Goal: Transaction & Acquisition: Subscribe to service/newsletter

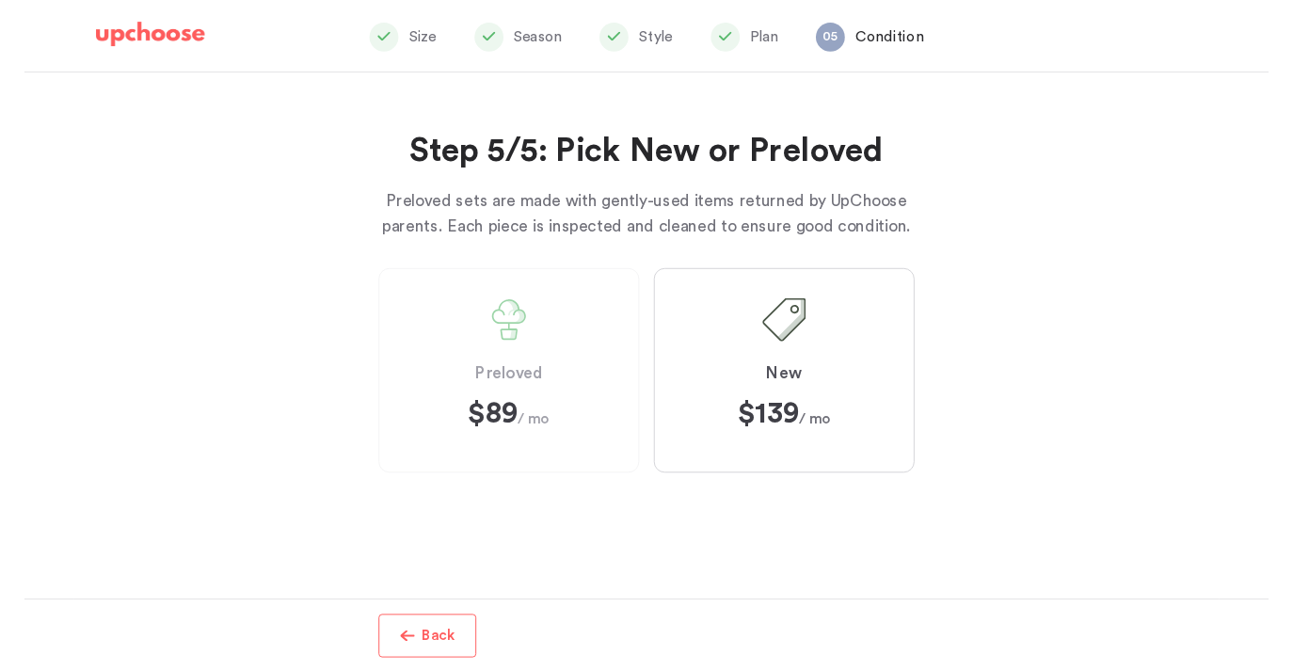
scroll to position [327, 0]
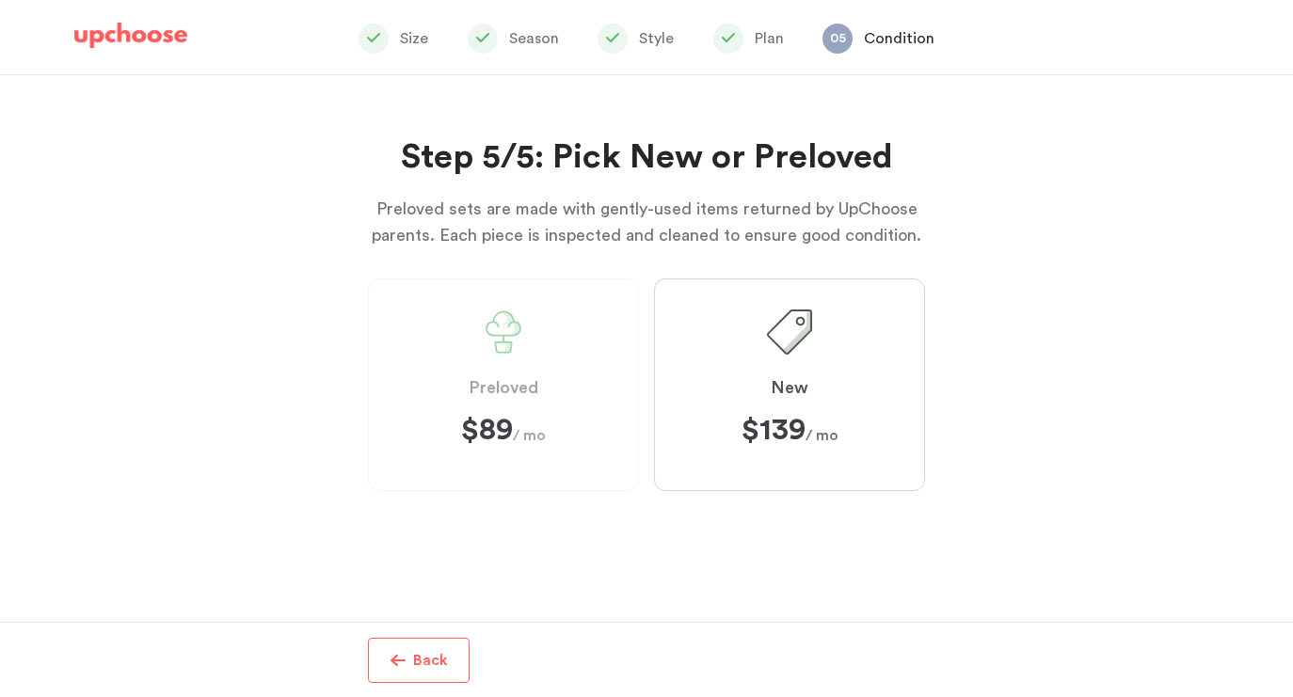
click at [476, 434] on strong "$89" at bounding box center [487, 430] width 52 height 30
click at [992, 181] on div "Step 5/5: Pick New or Preloved Preloved sets are made with gently-used items re…" at bounding box center [646, 348] width 1293 height 547
click at [1104, 345] on div "Step 5/5: Pick New or Preloved Preloved sets are made with gently-used items re…" at bounding box center [646, 348] width 1293 height 547
click at [127, 42] on img at bounding box center [130, 36] width 113 height 26
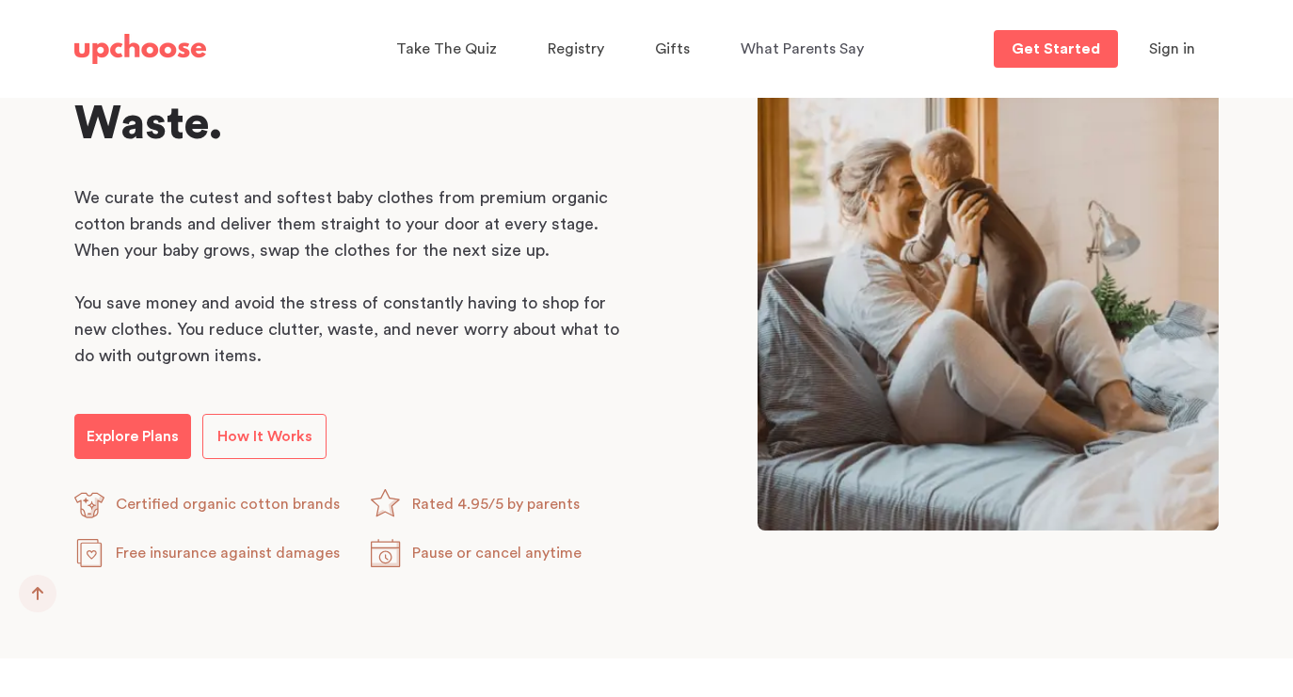
scroll to position [1019, 0]
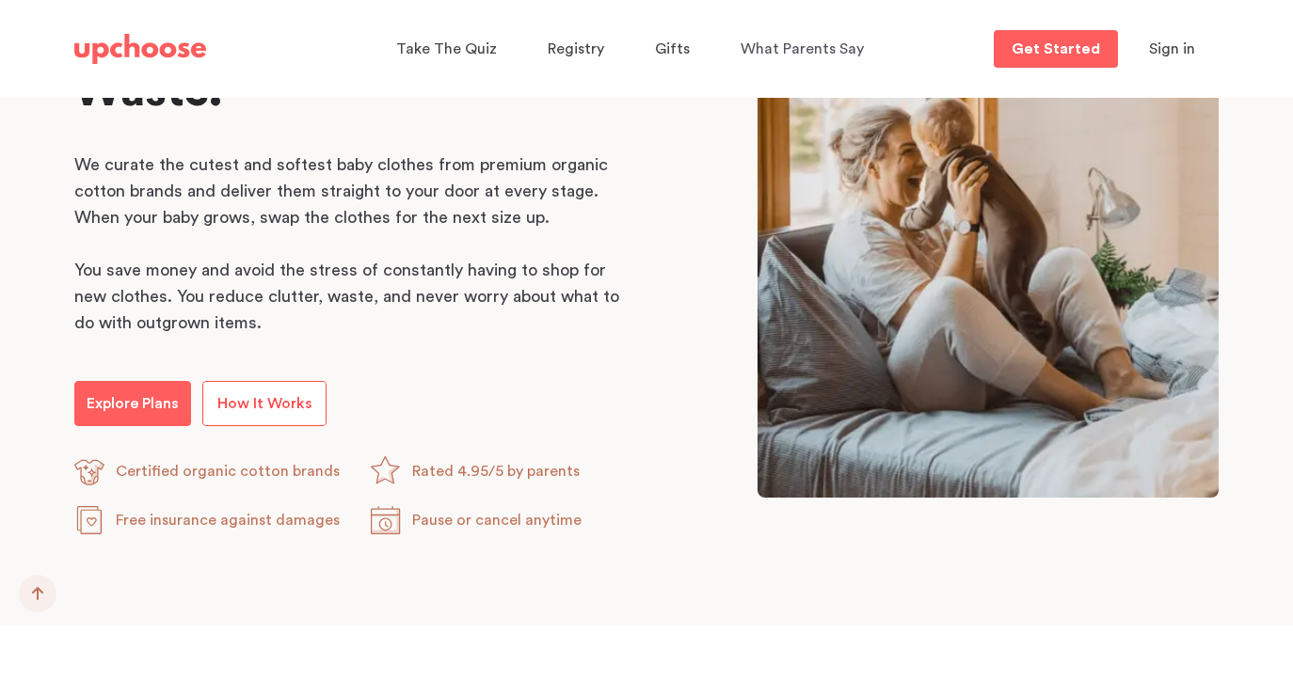
click at [277, 402] on p "How It Works" at bounding box center [264, 403] width 95 height 23
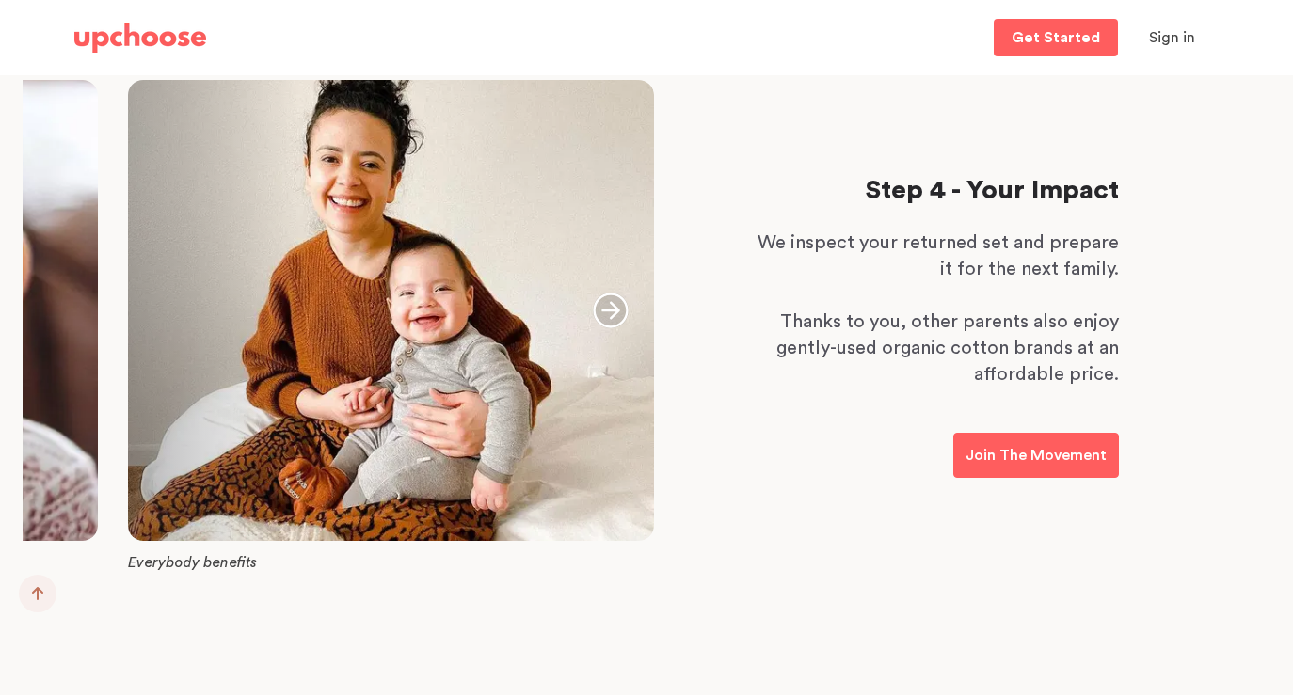
scroll to position [2479, 0]
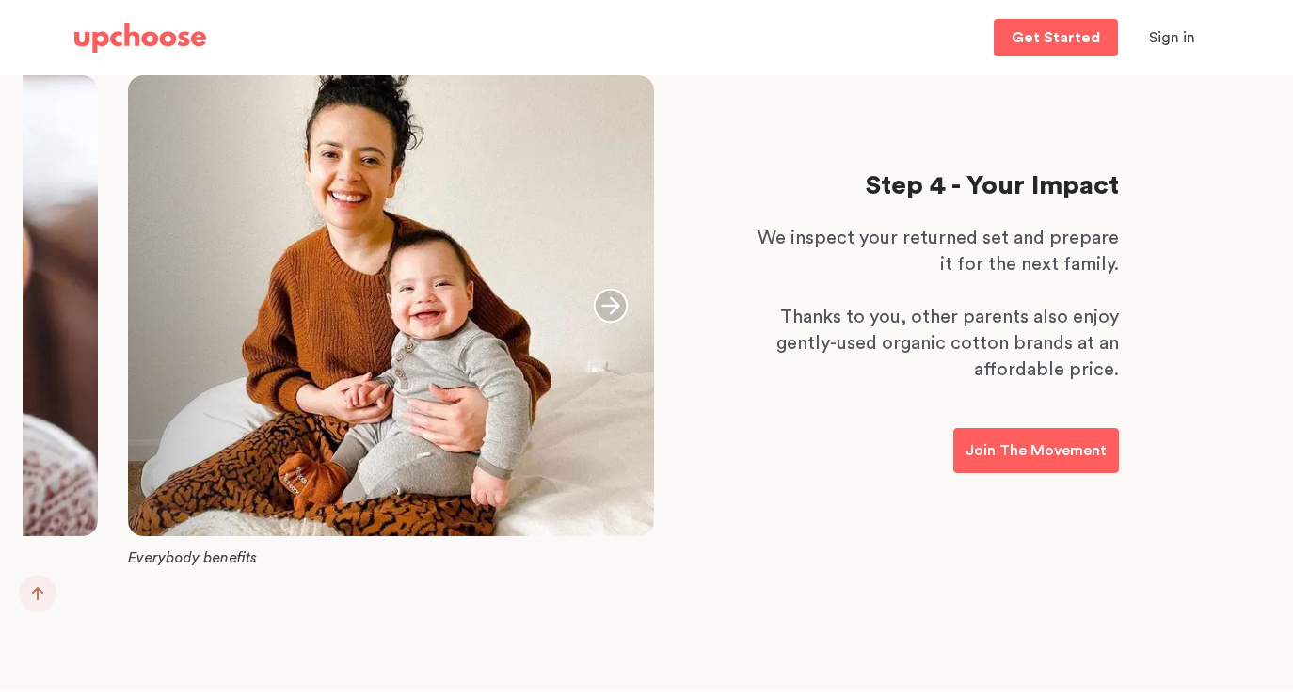
click at [614, 312] on icon "button" at bounding box center [610, 305] width 35 height 35
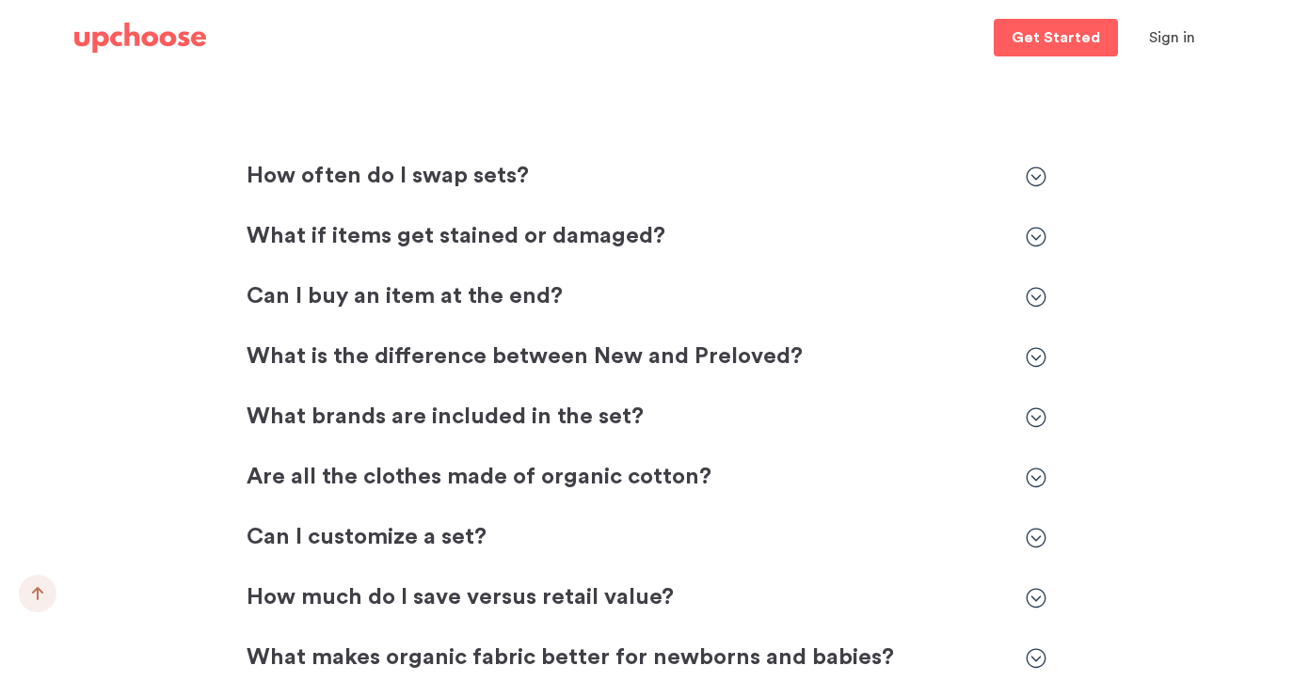
scroll to position [5363, 0]
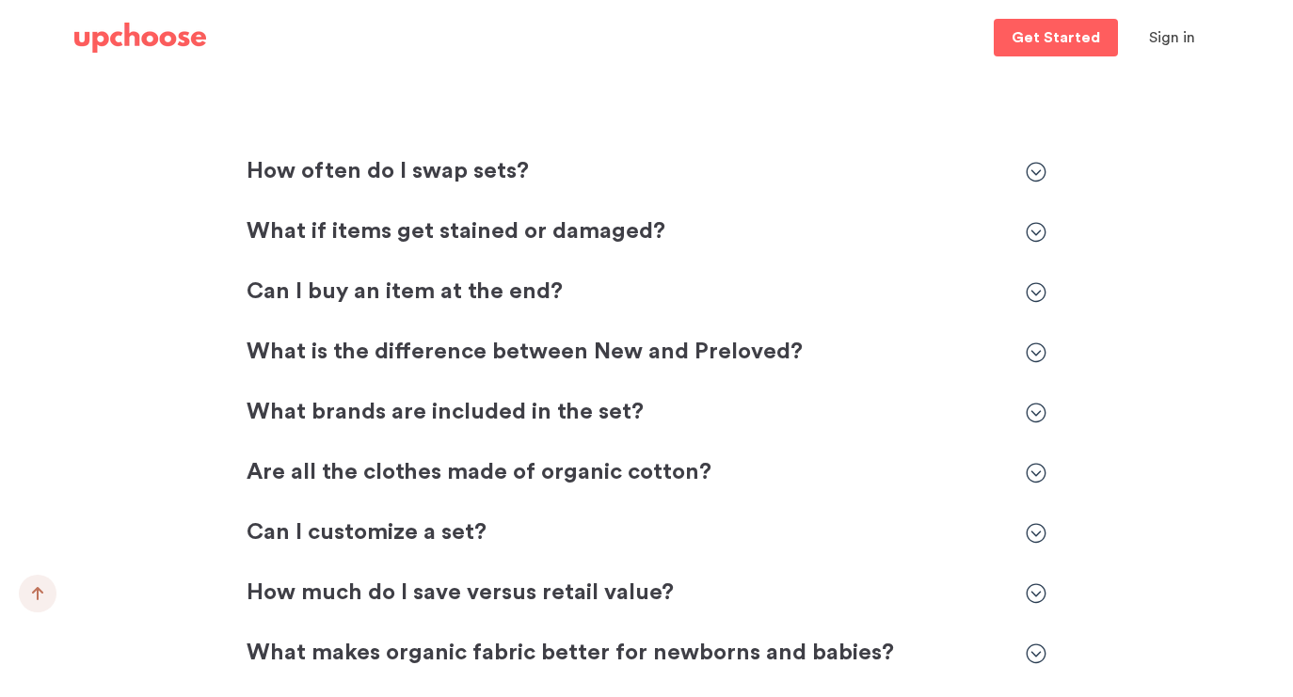
click at [1035, 360] on icon at bounding box center [1036, 353] width 21 height 21
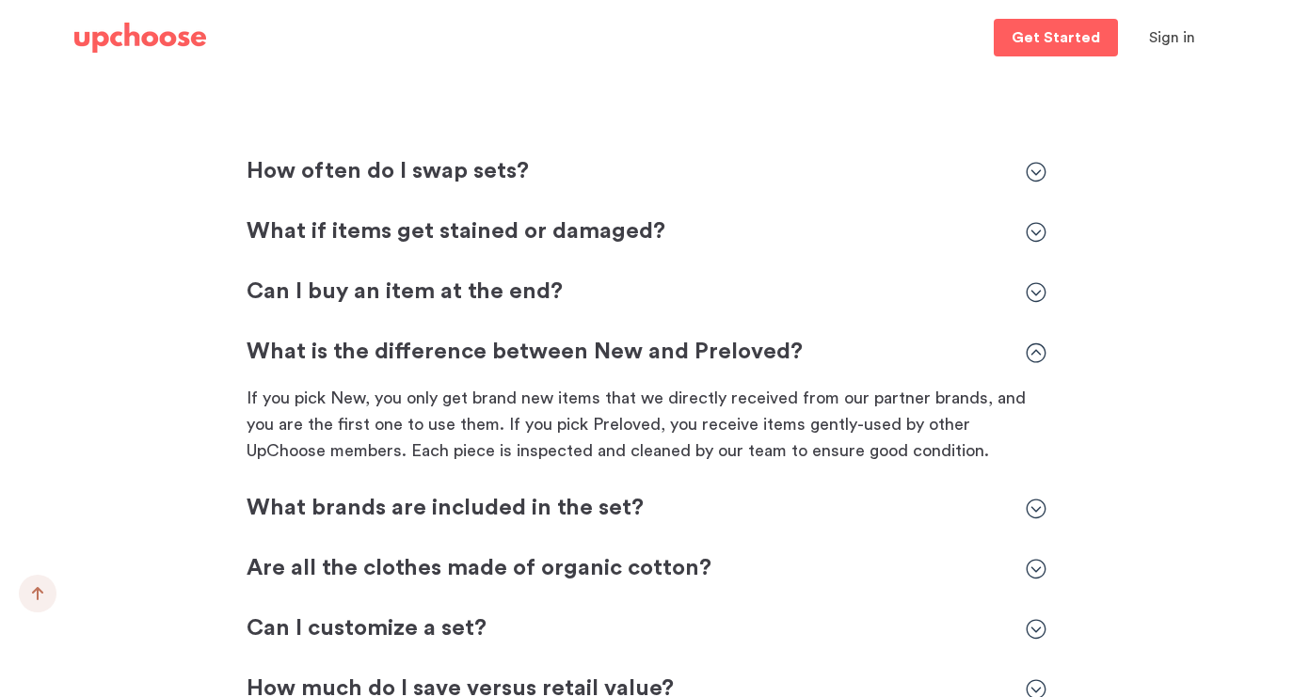
click at [1035, 360] on icon at bounding box center [1036, 353] width 21 height 21
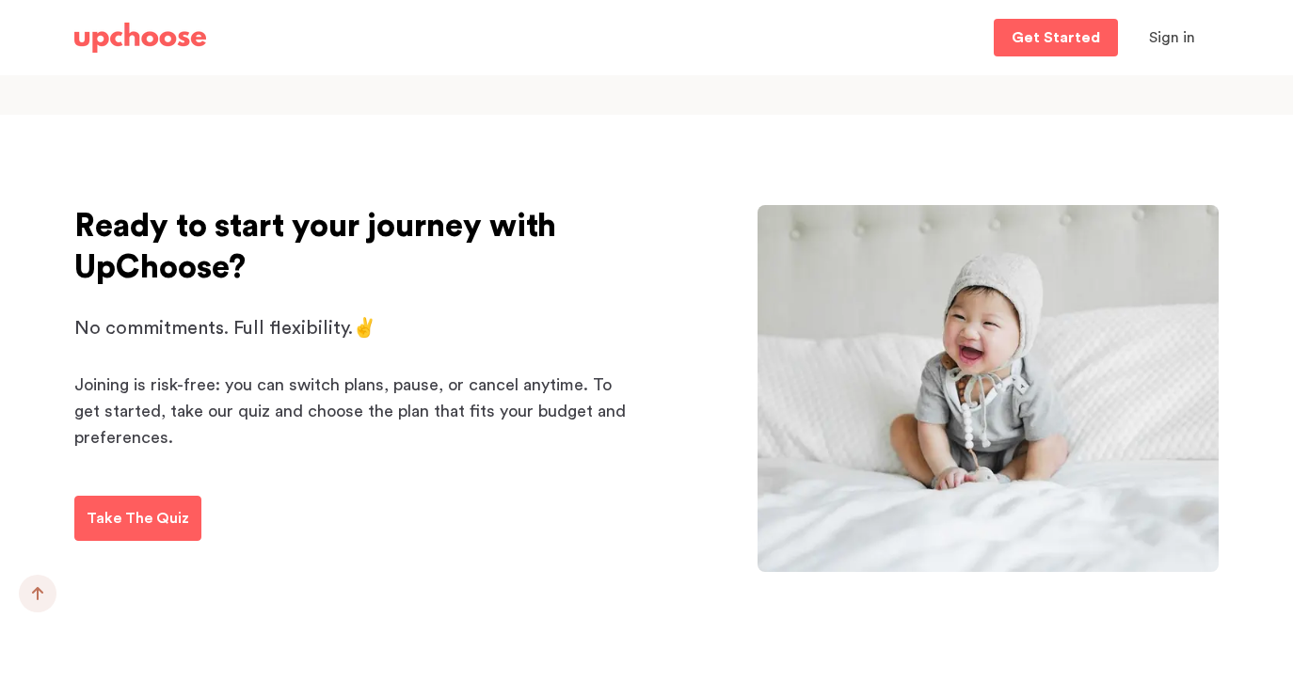
scroll to position [3021, 0]
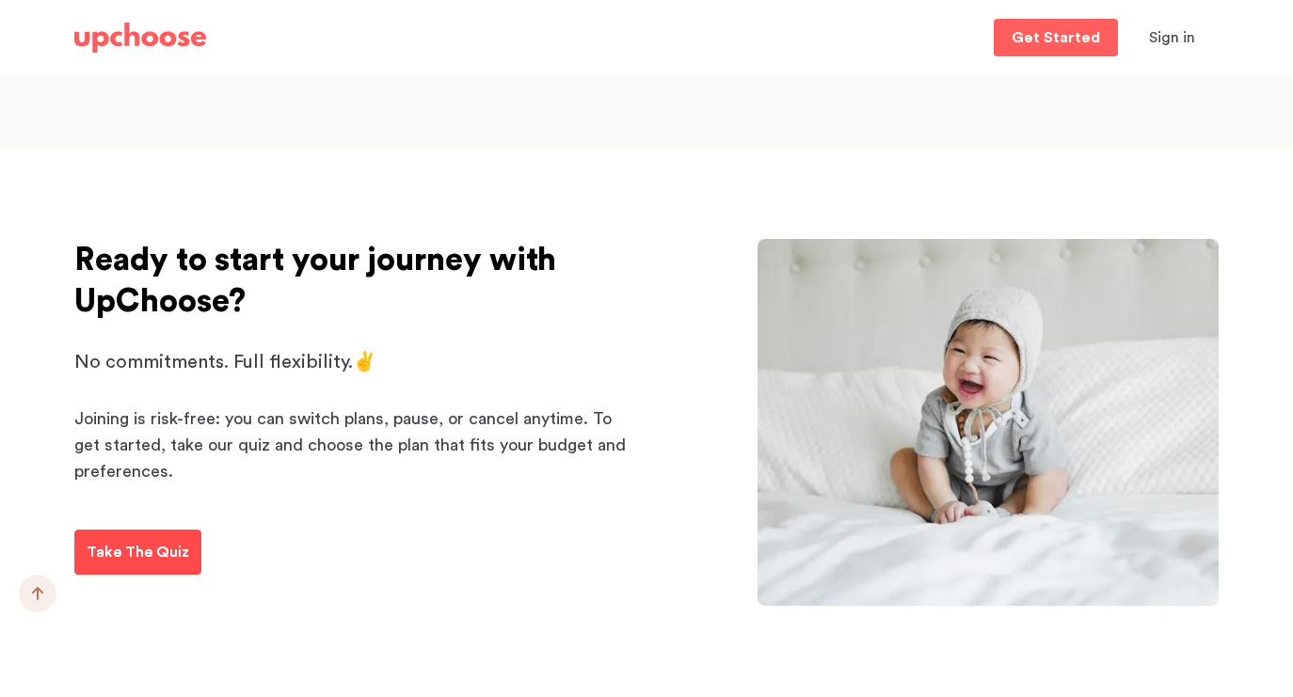
click at [125, 565] on link "Take The Quiz" at bounding box center [137, 552] width 127 height 45
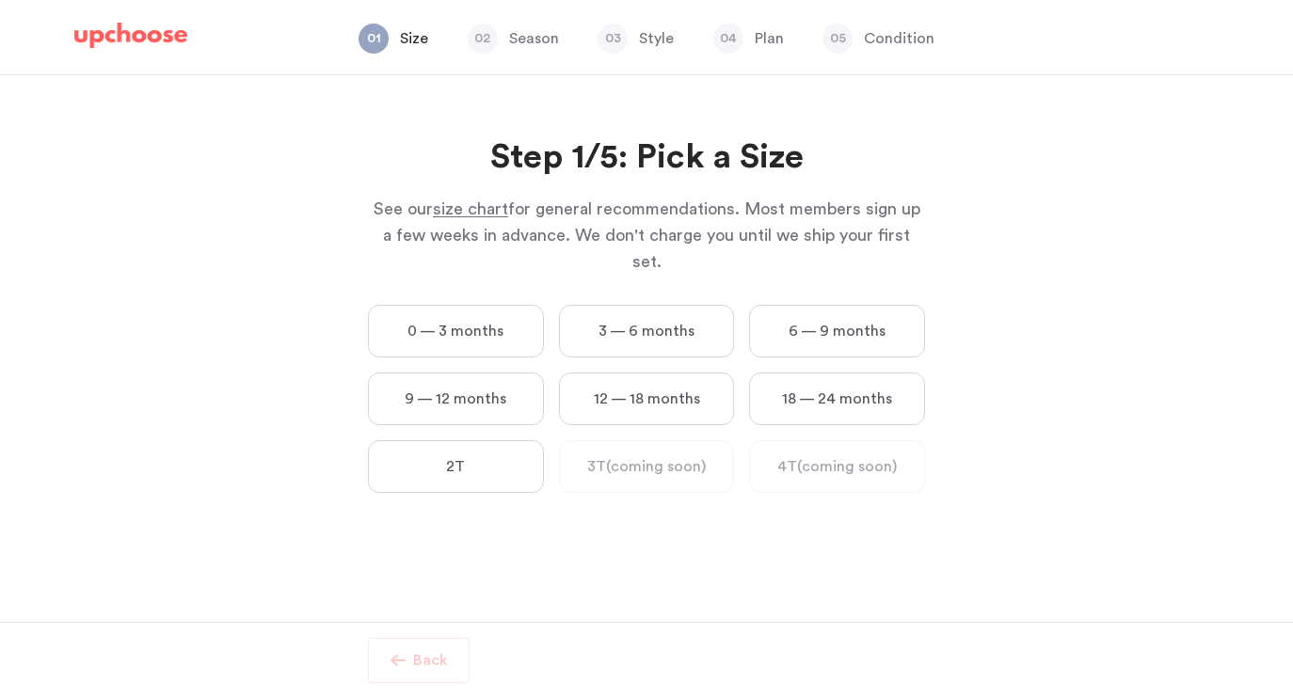
click at [495, 378] on label "9 — 12 months" at bounding box center [456, 399] width 176 height 53
click at [0, 0] on months "9 — 12 months" at bounding box center [0, 0] width 0 height 0
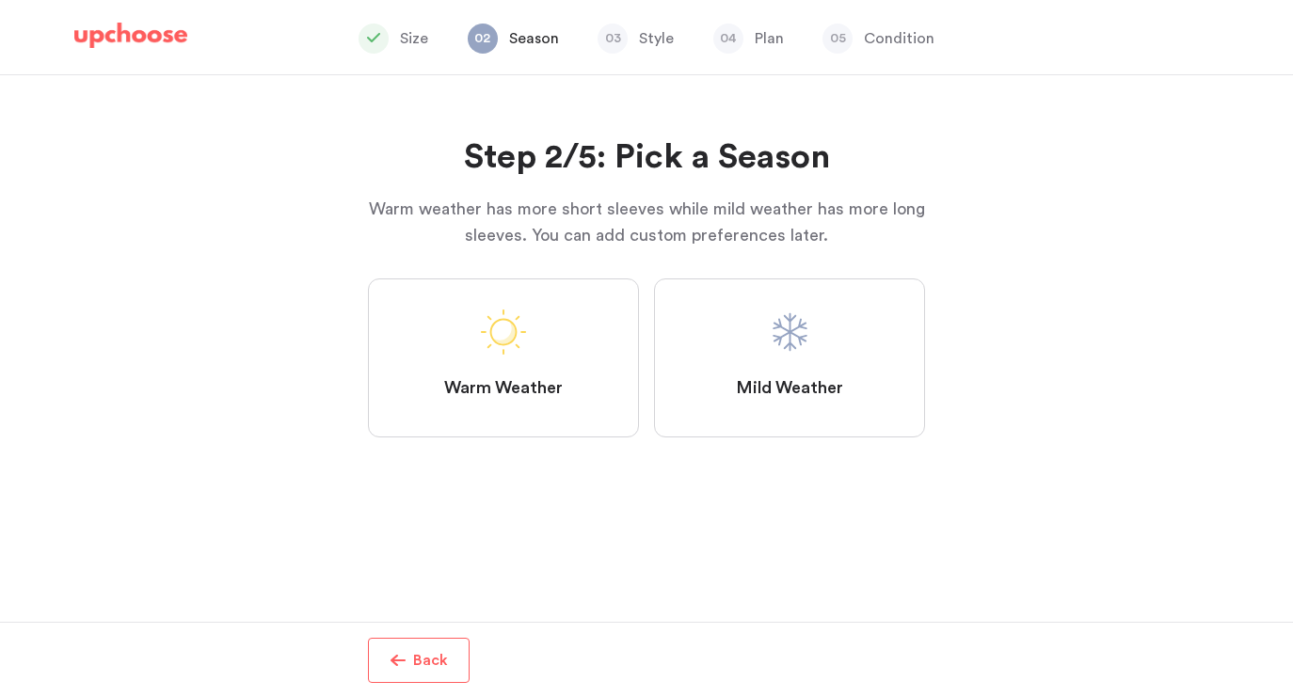
click at [534, 363] on label "Warm Weather" at bounding box center [503, 358] width 271 height 159
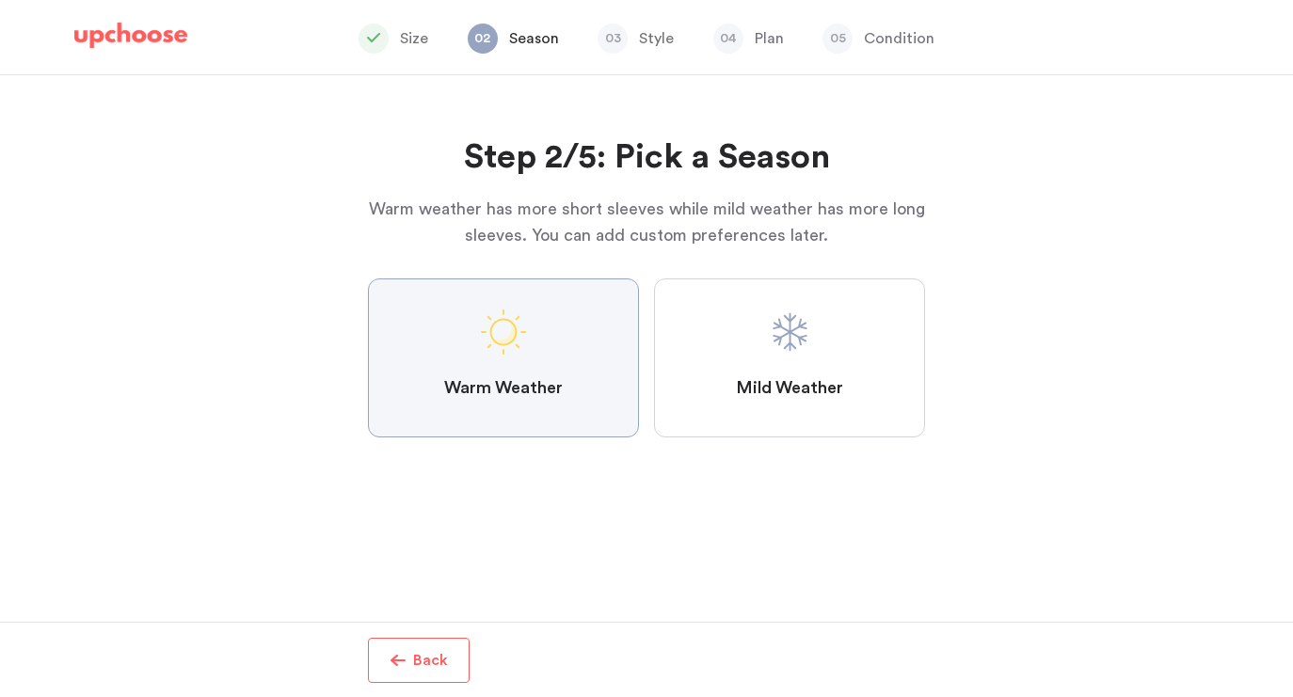
click at [0, 0] on Weather "Warm Weather" at bounding box center [0, 0] width 0 height 0
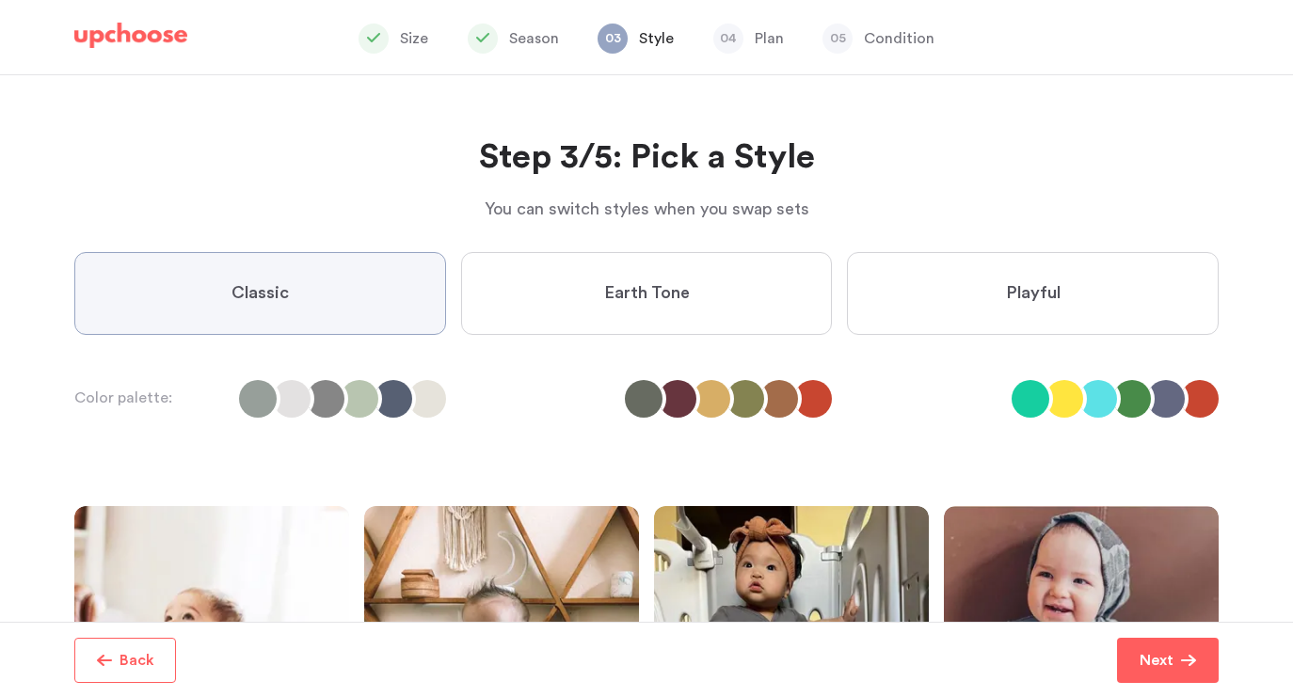
click at [141, 656] on p "Back" at bounding box center [137, 660] width 35 height 23
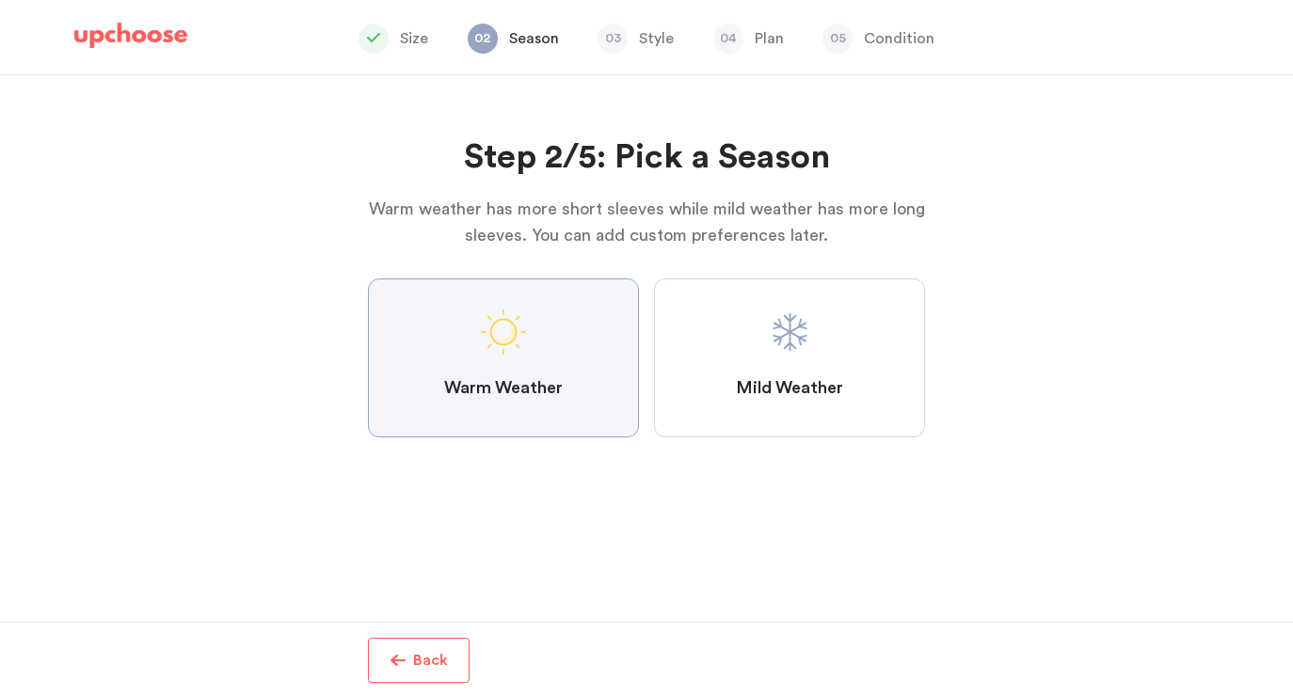
click at [790, 325] on span at bounding box center [789, 332] width 45 height 45
click at [0, 0] on Weather "Mild Weather" at bounding box center [0, 0] width 0 height 0
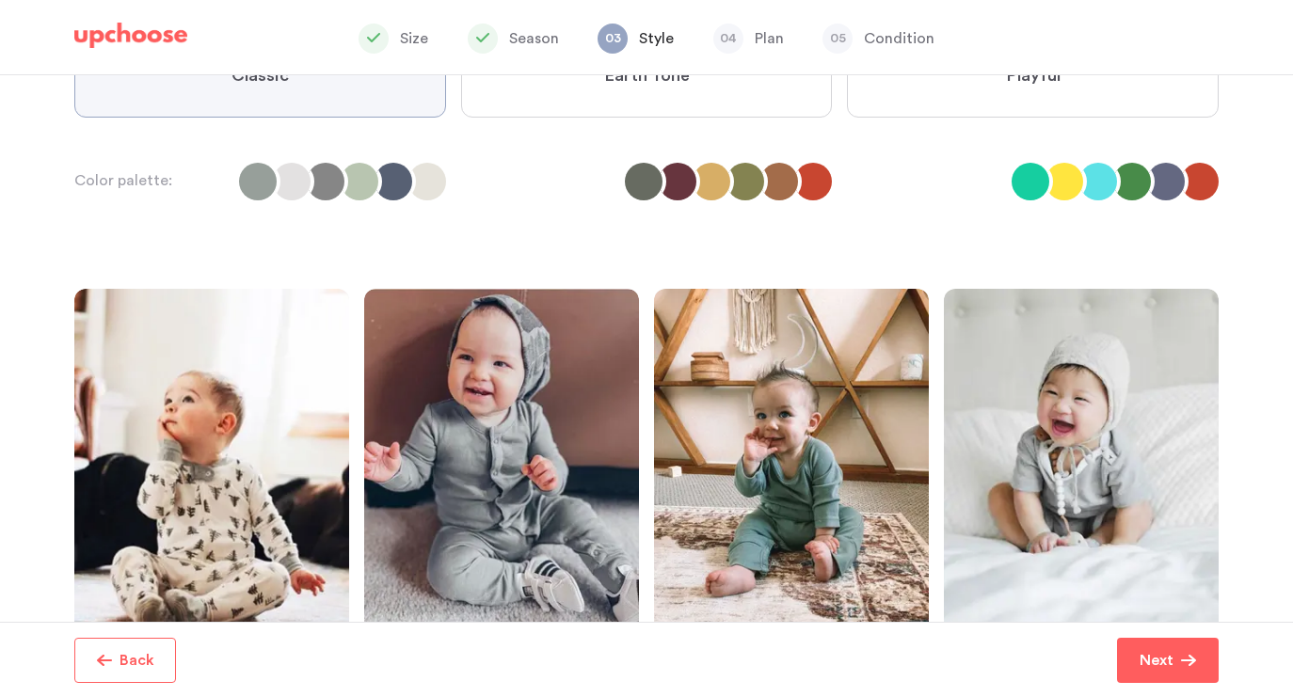
scroll to position [258, 0]
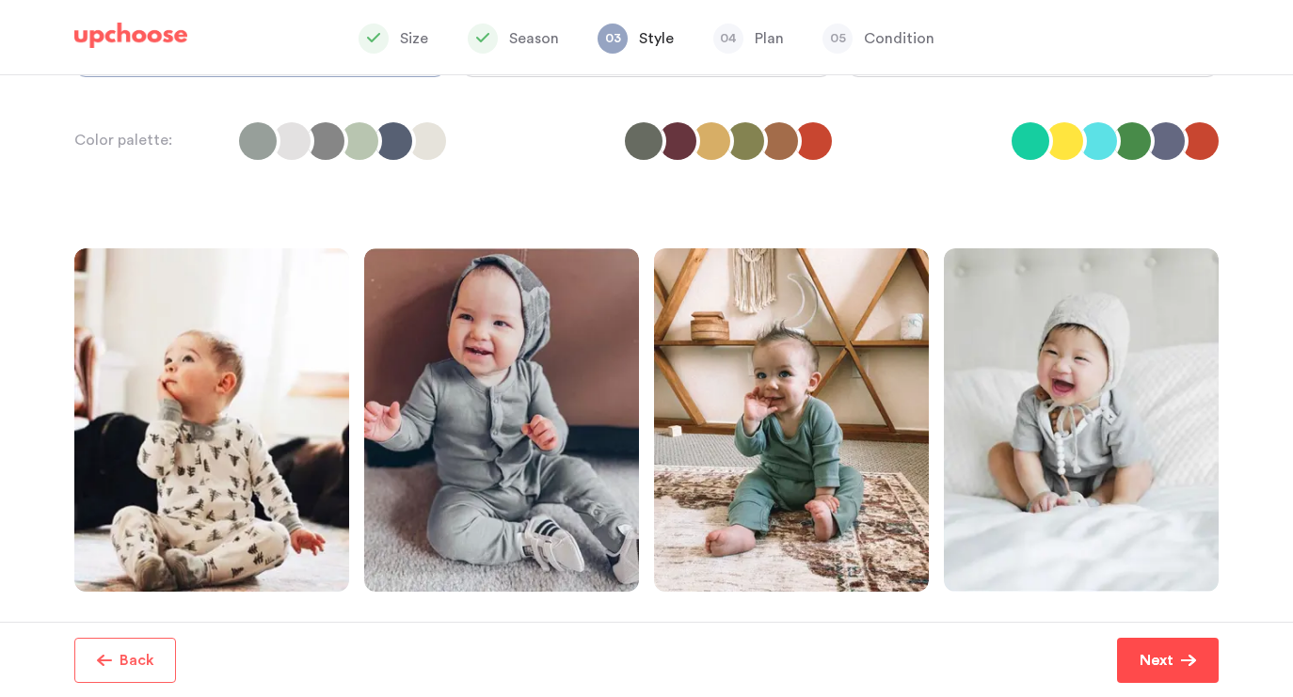
click at [1148, 667] on p "Next" at bounding box center [1157, 660] width 34 height 23
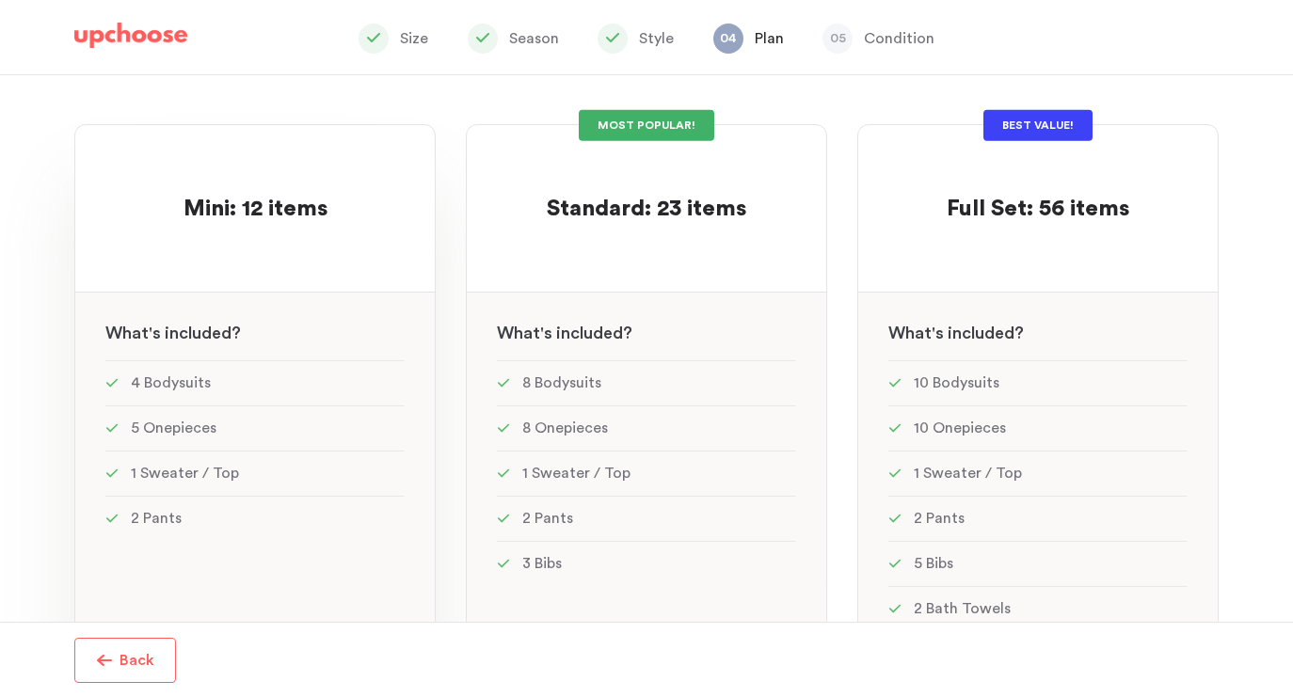
scroll to position [151, 0]
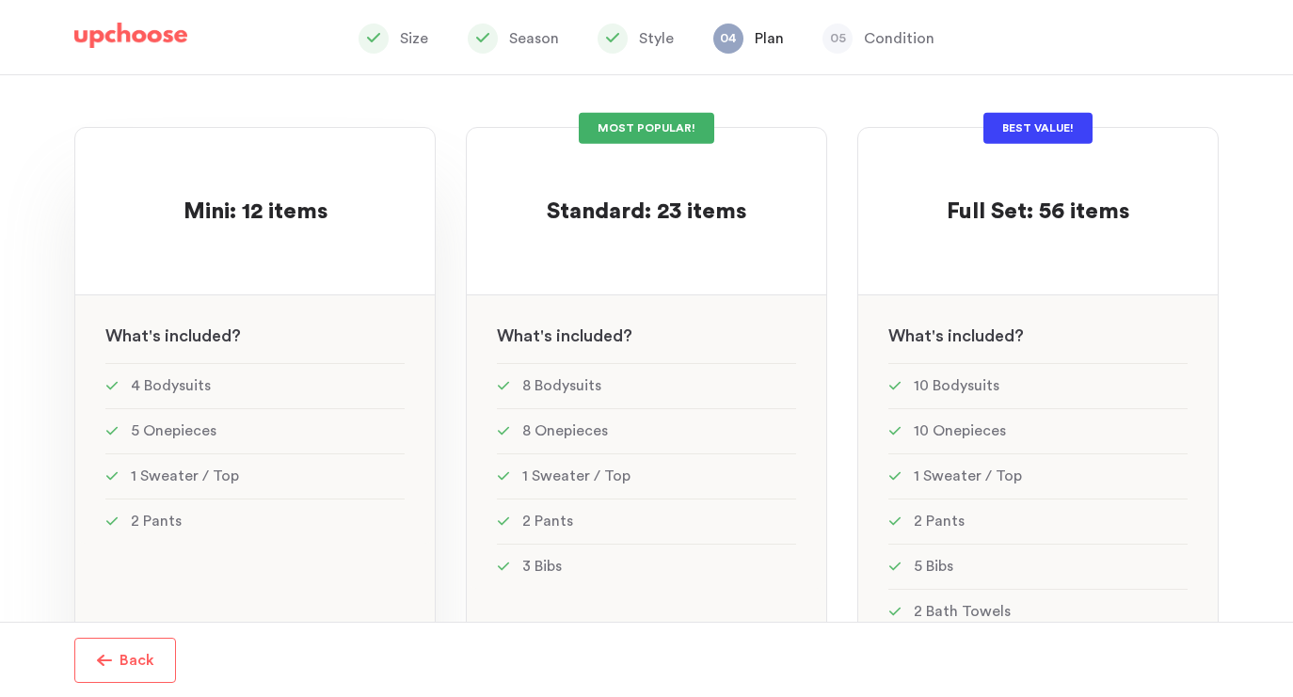
click at [352, 253] on div at bounding box center [254, 246] width 299 height 37
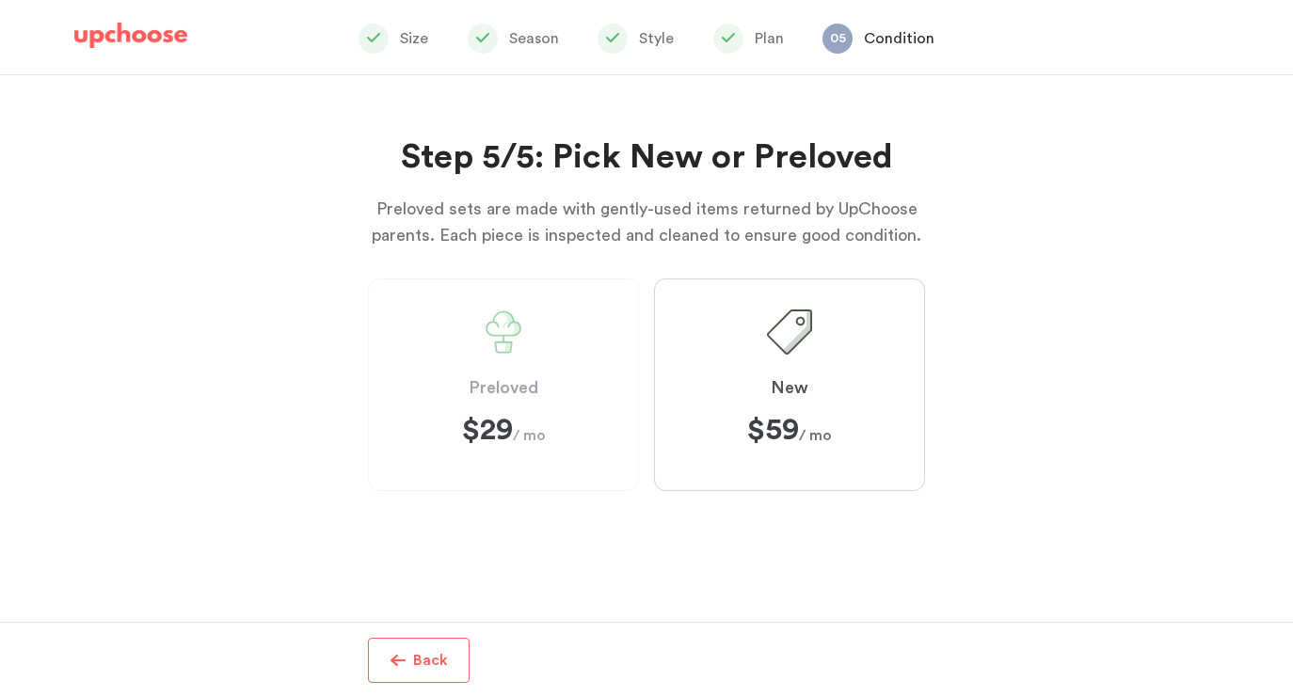
click at [518, 361] on label "Preloved $29 $29 / mo" at bounding box center [503, 385] width 271 height 213
click at [510, 412] on label "Preloved $29 $29 / mo" at bounding box center [503, 385] width 271 height 213
click at [872, 500] on div "Preloved $29 $29 / mo New $59 $59 / mo" at bounding box center [646, 407] width 557 height 256
click at [424, 654] on p "Back" at bounding box center [430, 660] width 35 height 23
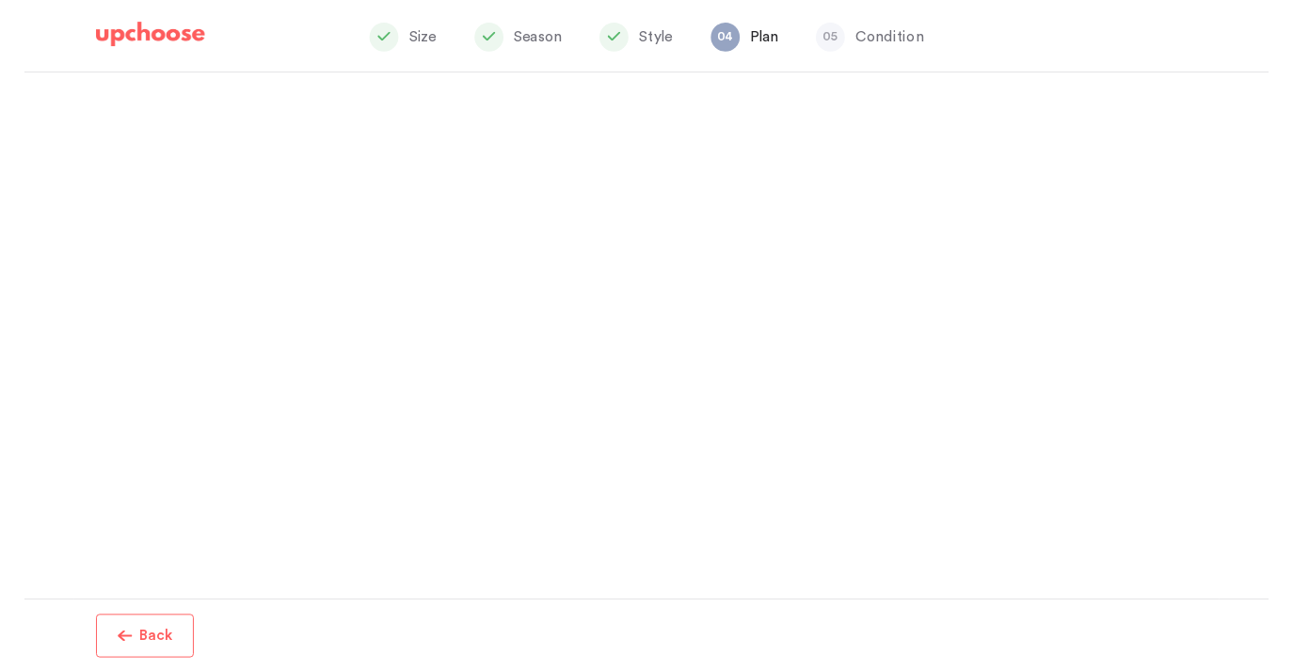
scroll to position [475, 0]
